Goal: Check status: Check status

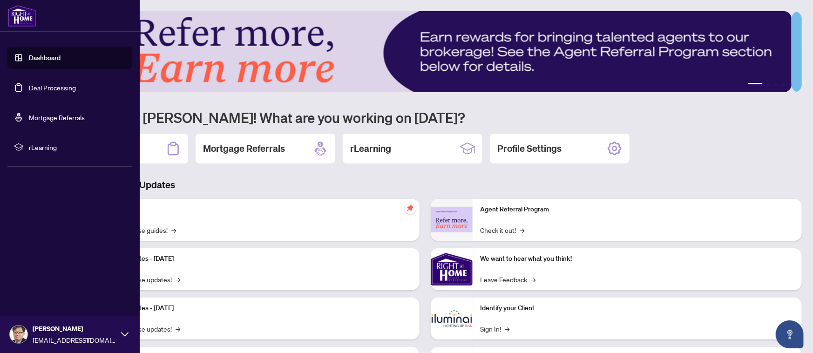
click at [45, 88] on link "Deal Processing" at bounding box center [52, 87] width 47 height 8
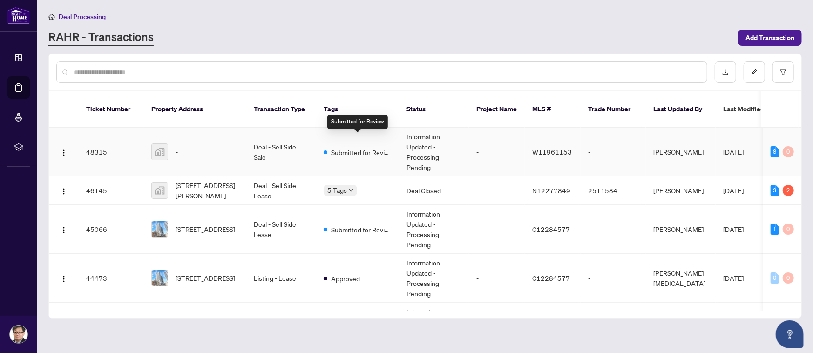
click at [354, 147] on span "Submitted for Review" at bounding box center [361, 152] width 61 height 10
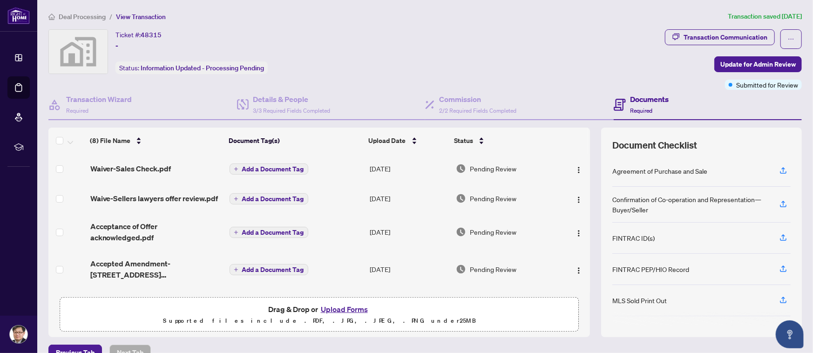
click at [126, 46] on div "Ticket #: 48315 -" at bounding box center [138, 40] width 46 height 22
click at [172, 44] on div "Ticket #: 48315 - Status: Information Updated - Processing Pending" at bounding box center [191, 51] width 152 height 45
click at [788, 41] on icon "ellipsis" at bounding box center [791, 39] width 7 height 7
click at [606, 60] on div "Ticket #: 48315 - Status: Information Updated - Processing Pending" at bounding box center [354, 51] width 613 height 45
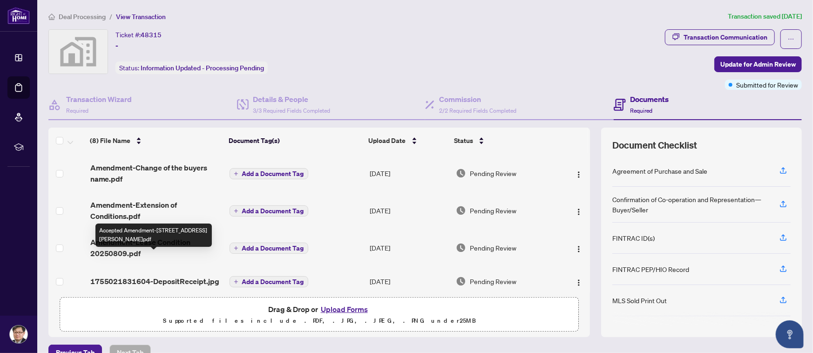
scroll to position [140, 0]
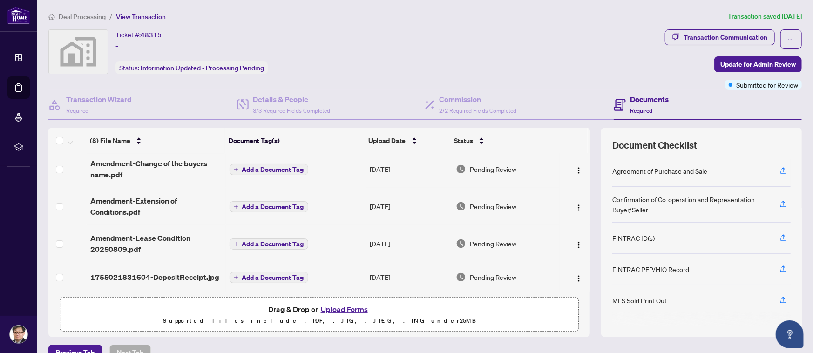
click at [157, 278] on span "1755021831604-DepositReceipt.jpg" at bounding box center [154, 276] width 129 height 11
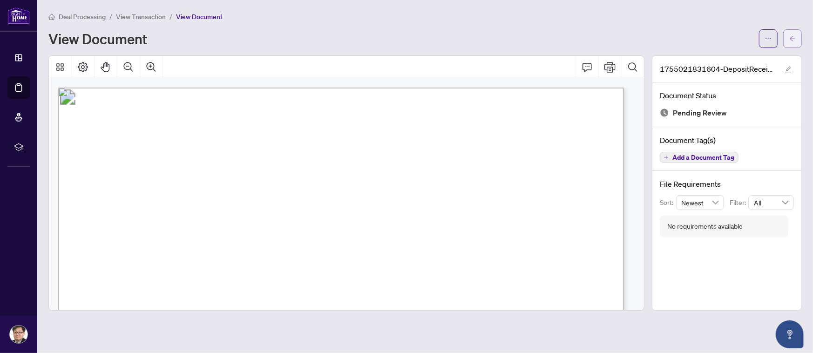
click at [792, 35] on icon "arrow-left" at bounding box center [792, 38] width 7 height 7
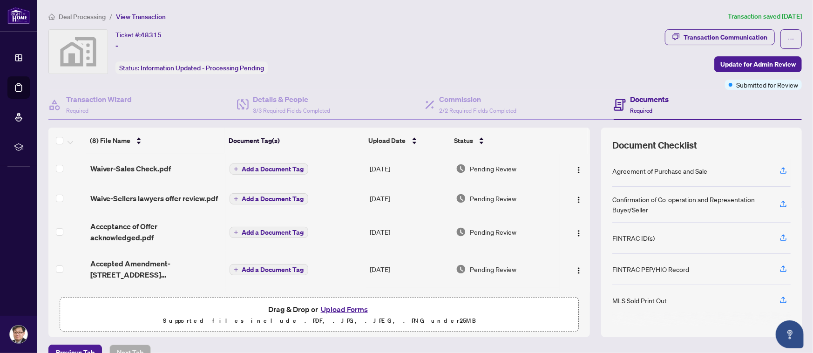
scroll to position [140, 0]
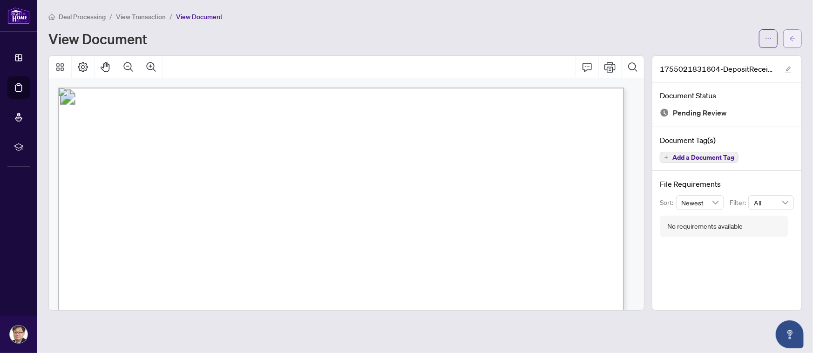
click at [788, 39] on button "button" at bounding box center [792, 38] width 19 height 19
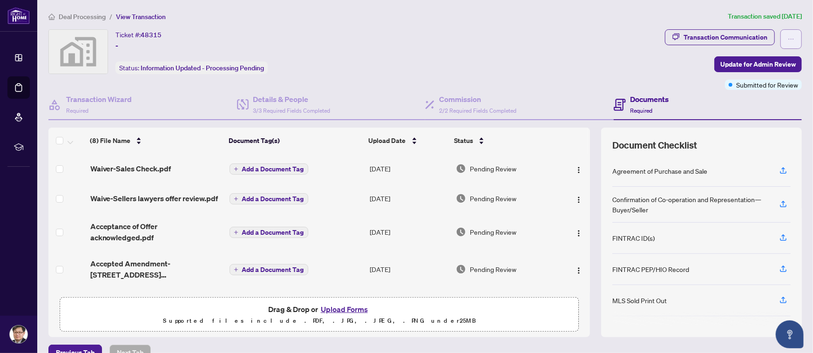
click at [785, 34] on button "button" at bounding box center [790, 39] width 21 height 20
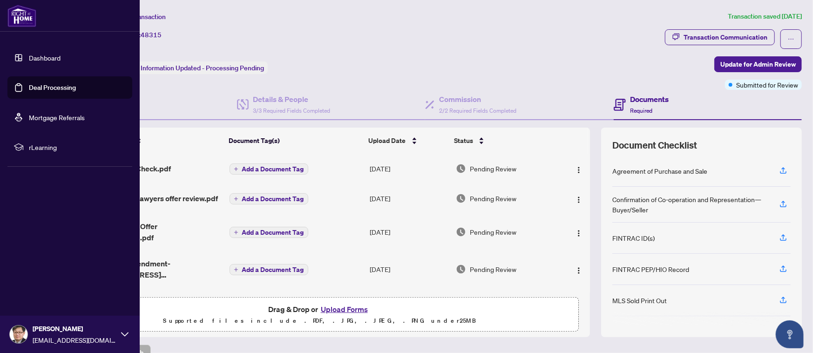
click at [54, 90] on link "Deal Processing" at bounding box center [52, 87] width 47 height 8
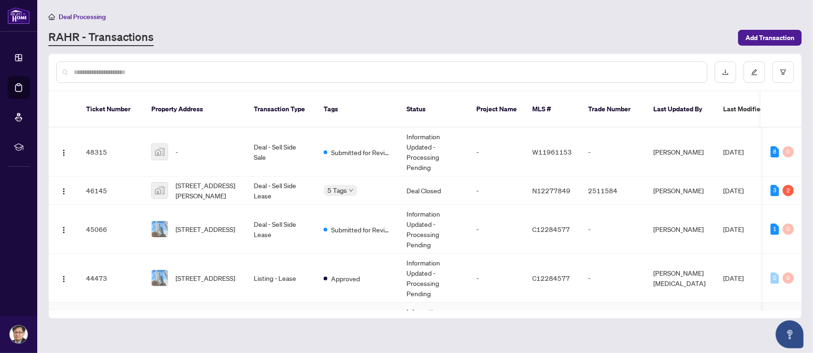
scroll to position [186, 0]
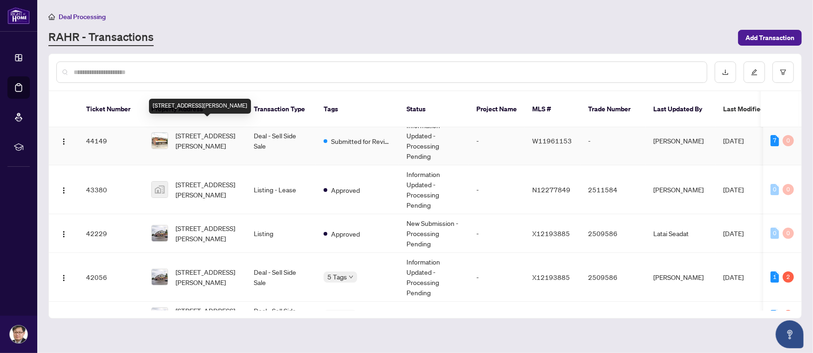
click at [211, 134] on span "[STREET_ADDRESS][PERSON_NAME]" at bounding box center [207, 140] width 63 height 20
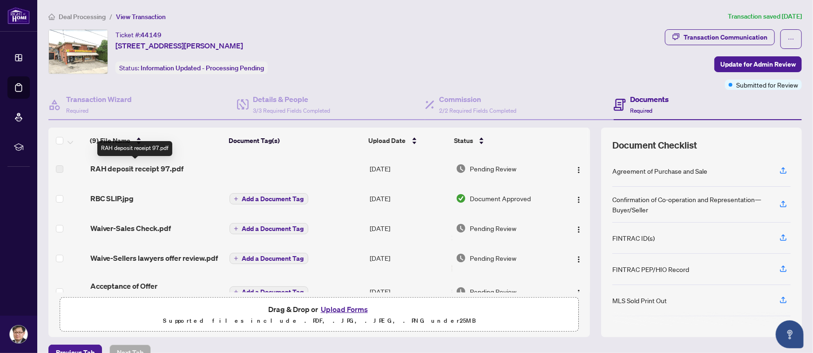
click at [124, 169] on span "RAH deposit receipt 97.pdf" at bounding box center [137, 168] width 94 height 11
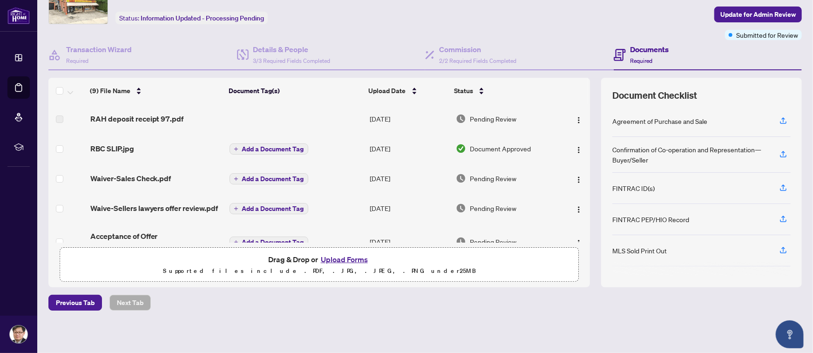
click at [477, 119] on span "Pending Review" at bounding box center [493, 119] width 47 height 10
click at [156, 116] on span "RAH deposit receipt 97.pdf" at bounding box center [137, 118] width 94 height 11
click at [506, 118] on span "Pending Review" at bounding box center [493, 119] width 47 height 10
click at [575, 116] on img "button" at bounding box center [578, 119] width 7 height 7
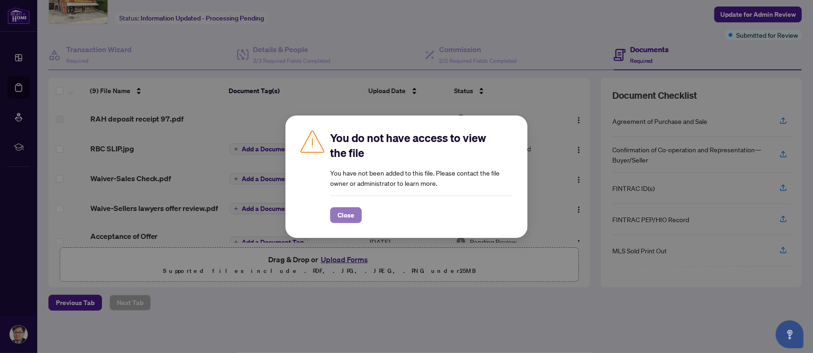
click at [346, 213] on span "Close" at bounding box center [346, 215] width 17 height 15
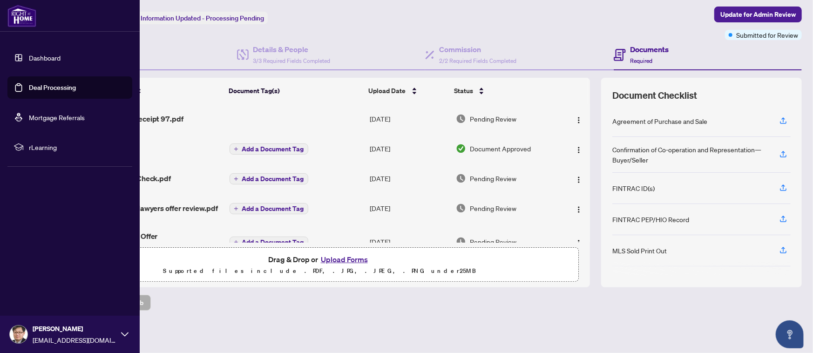
click at [46, 88] on link "Deal Processing" at bounding box center [52, 87] width 47 height 8
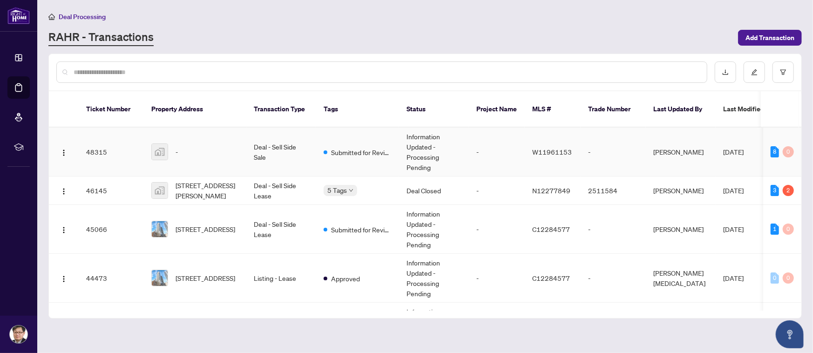
click at [744, 148] on span "[DATE]" at bounding box center [733, 152] width 20 height 8
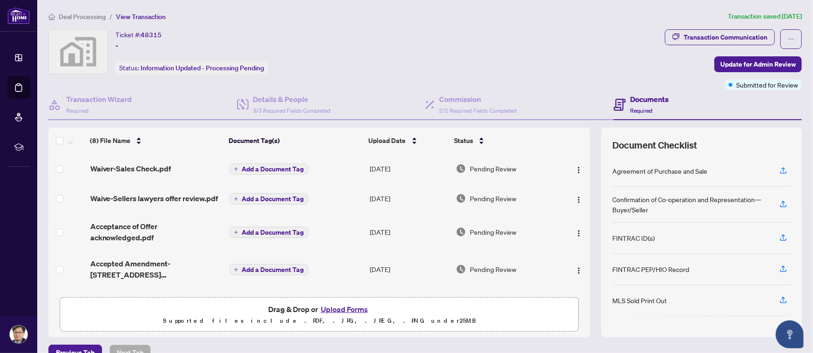
click at [550, 62] on div "Ticket #: 48315 - Status: Information Updated - Processing Pending" at bounding box center [354, 51] width 613 height 45
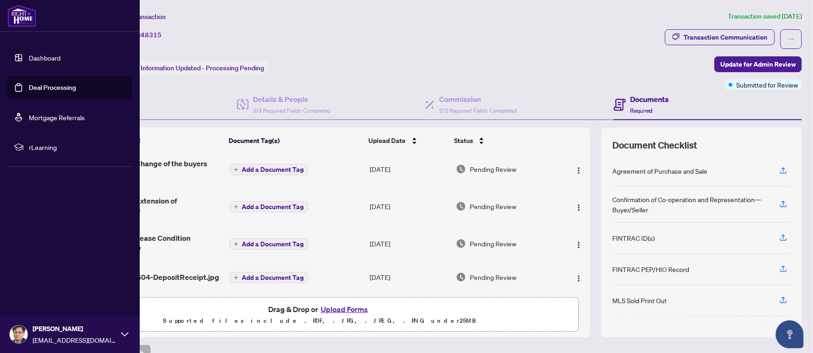
click at [34, 86] on link "Deal Processing" at bounding box center [52, 87] width 47 height 8
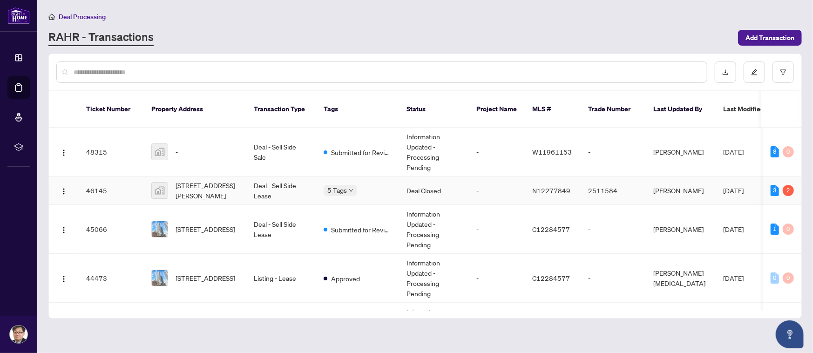
click at [735, 186] on span "[DATE]" at bounding box center [733, 190] width 20 height 8
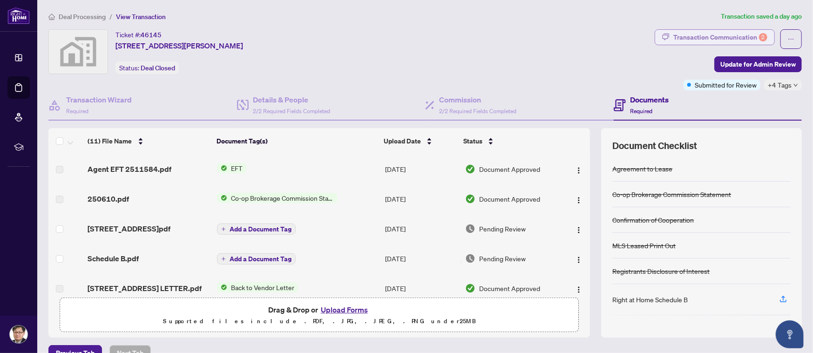
click at [731, 33] on div "Transaction Communication 2" at bounding box center [720, 37] width 94 height 15
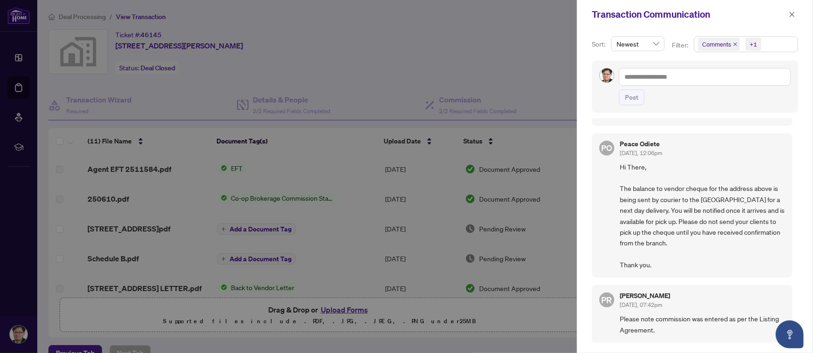
scroll to position [373, 0]
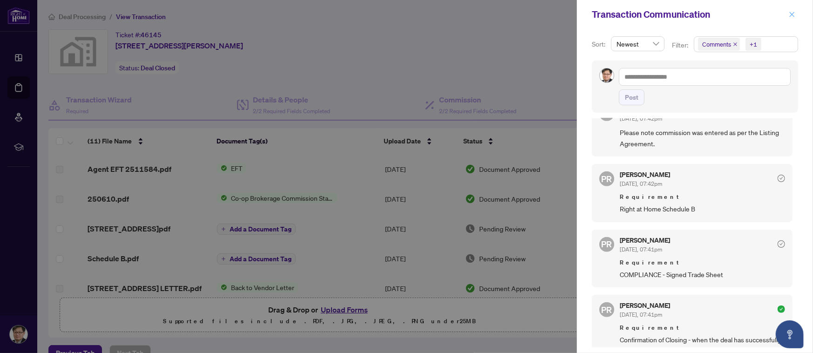
click at [796, 14] on button "button" at bounding box center [792, 14] width 12 height 11
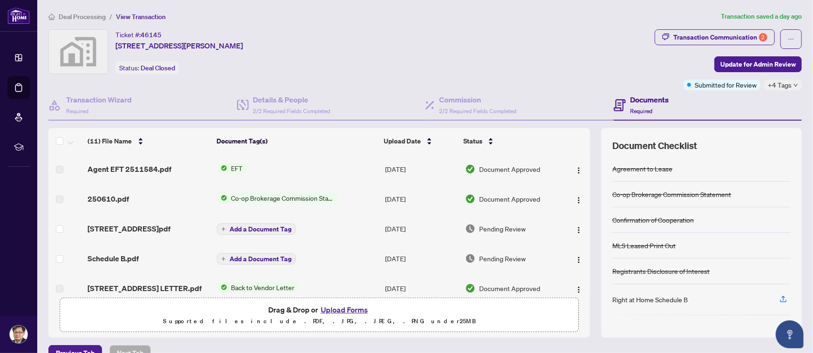
click at [382, 22] on div "Deal Processing / View Transaction Transaction saved a day ago Ticket #: 46145 …" at bounding box center [425, 202] width 761 height 382
